Goal: Navigation & Orientation: Go to known website

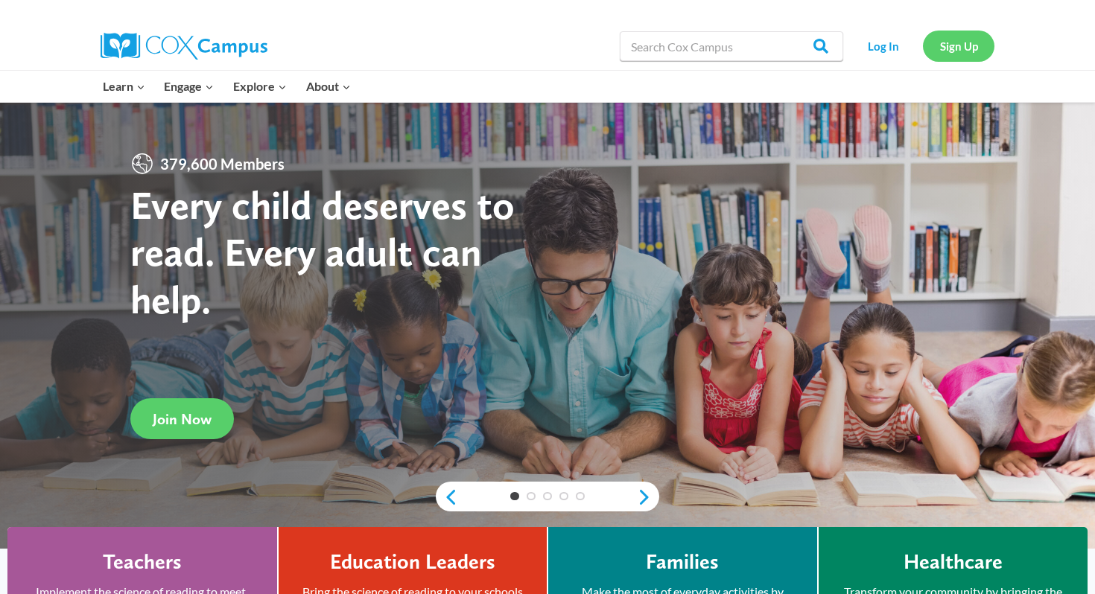
click at [963, 43] on link "Sign Up" at bounding box center [959, 46] width 72 height 31
click at [881, 50] on link "Log In" at bounding box center [883, 46] width 65 height 31
